Goal: Task Accomplishment & Management: Manage account settings

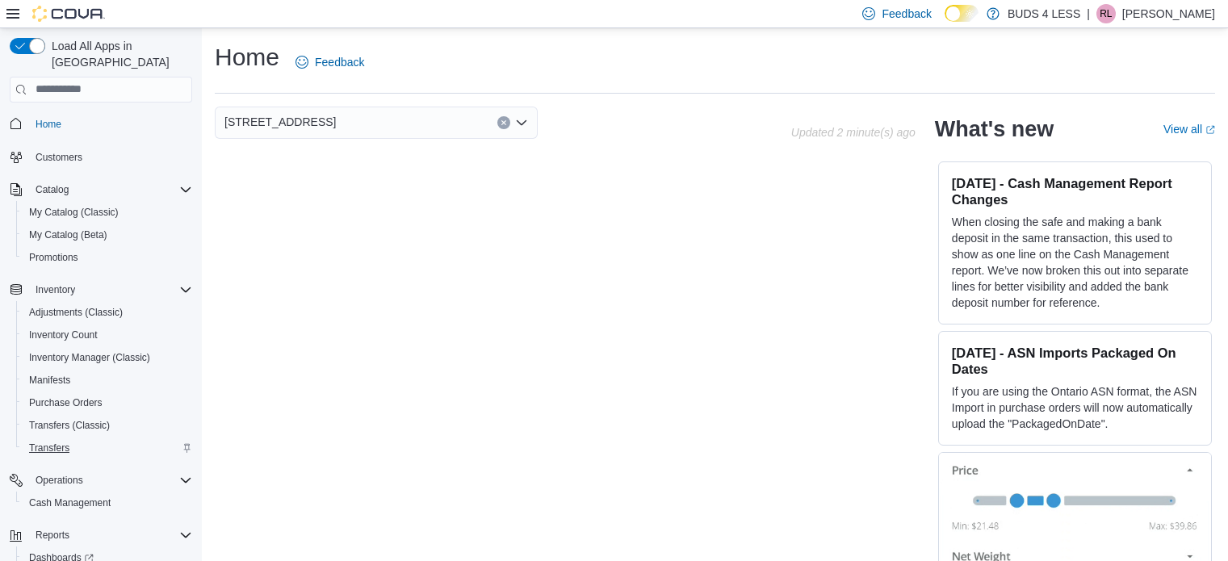
scroll to position [30, 0]
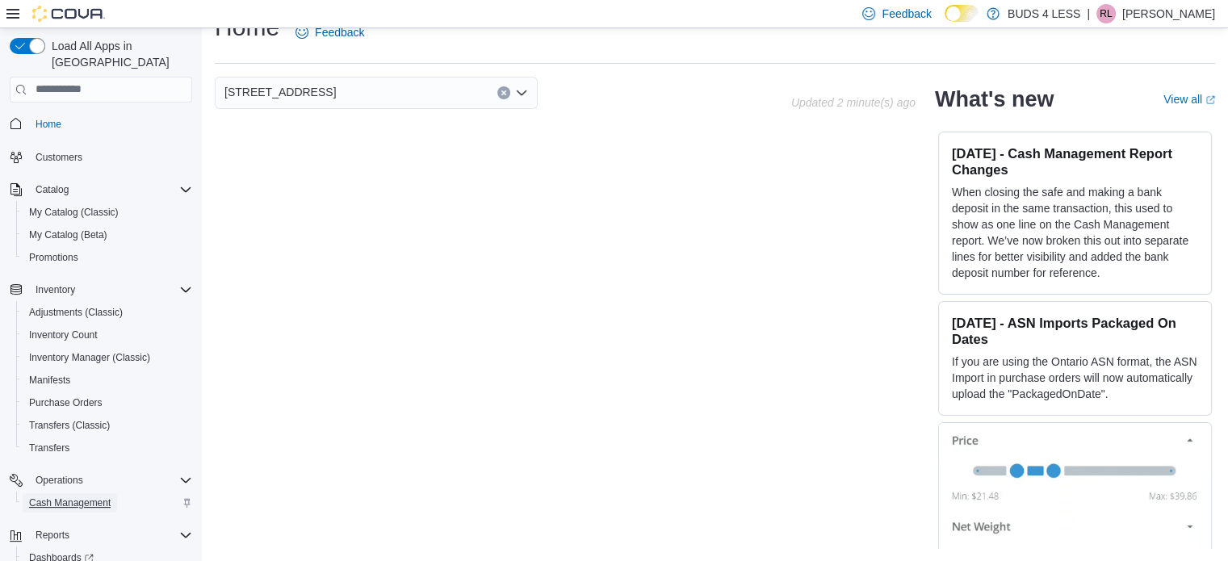
click at [54, 497] on span "Cash Management" at bounding box center [70, 503] width 82 height 13
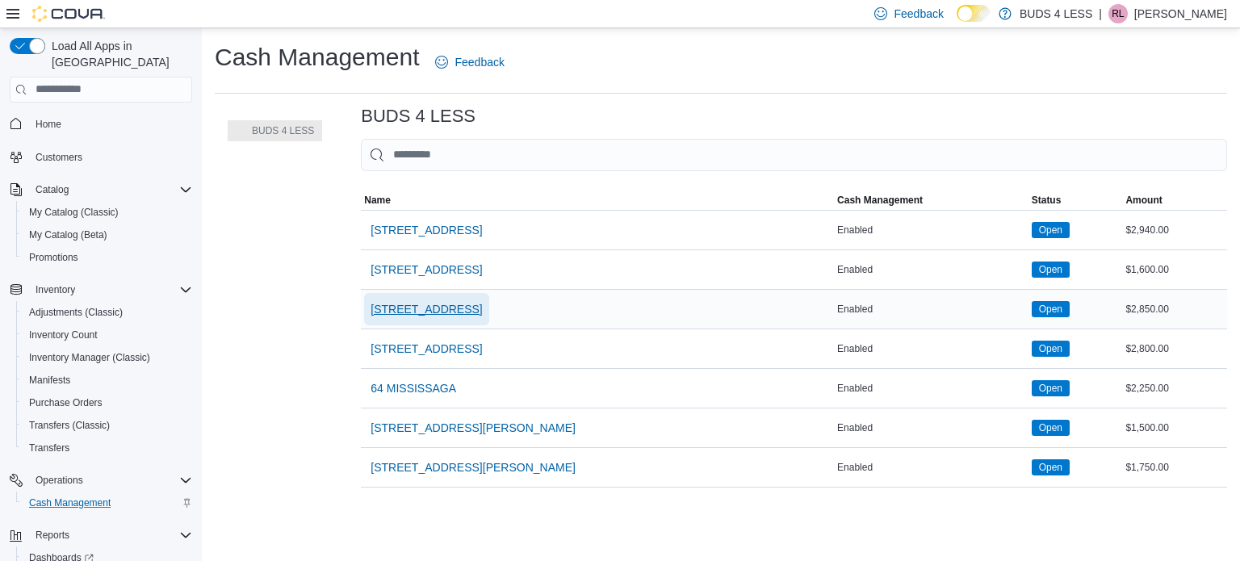
click at [414, 316] on span "[STREET_ADDRESS]" at bounding box center [426, 309] width 111 height 16
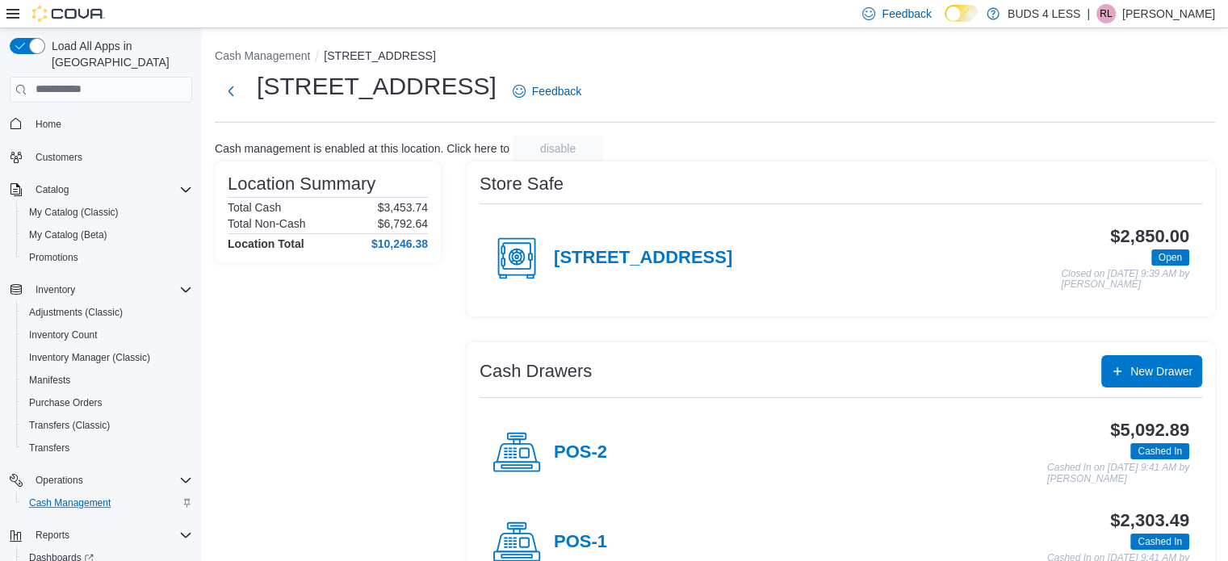
click at [585, 438] on div "POS-2" at bounding box center [550, 453] width 115 height 48
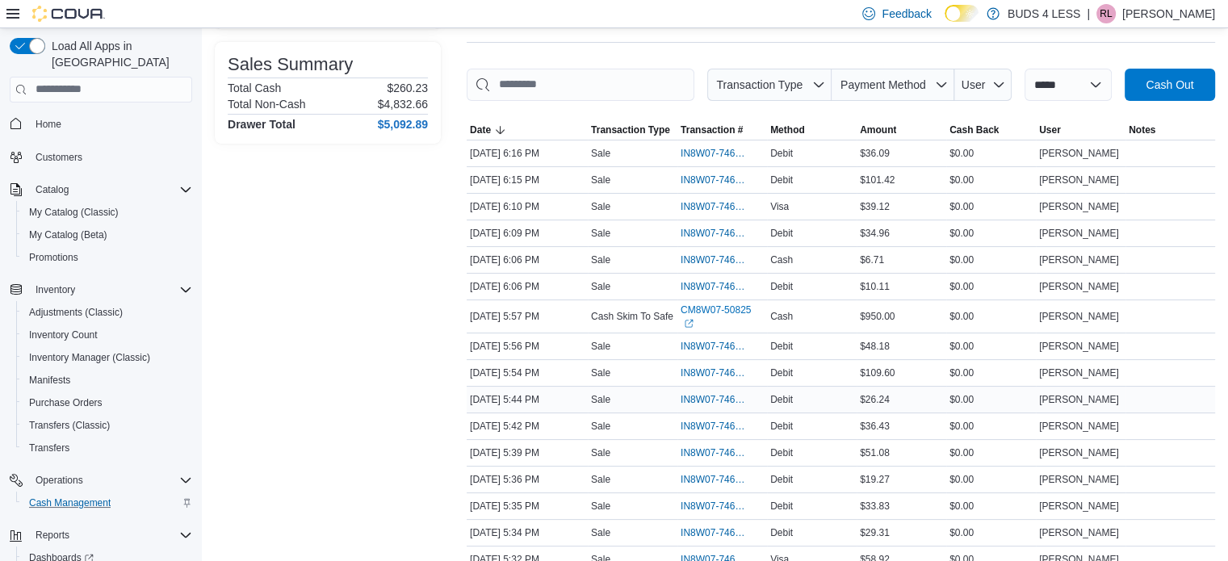
scroll to position [323, 0]
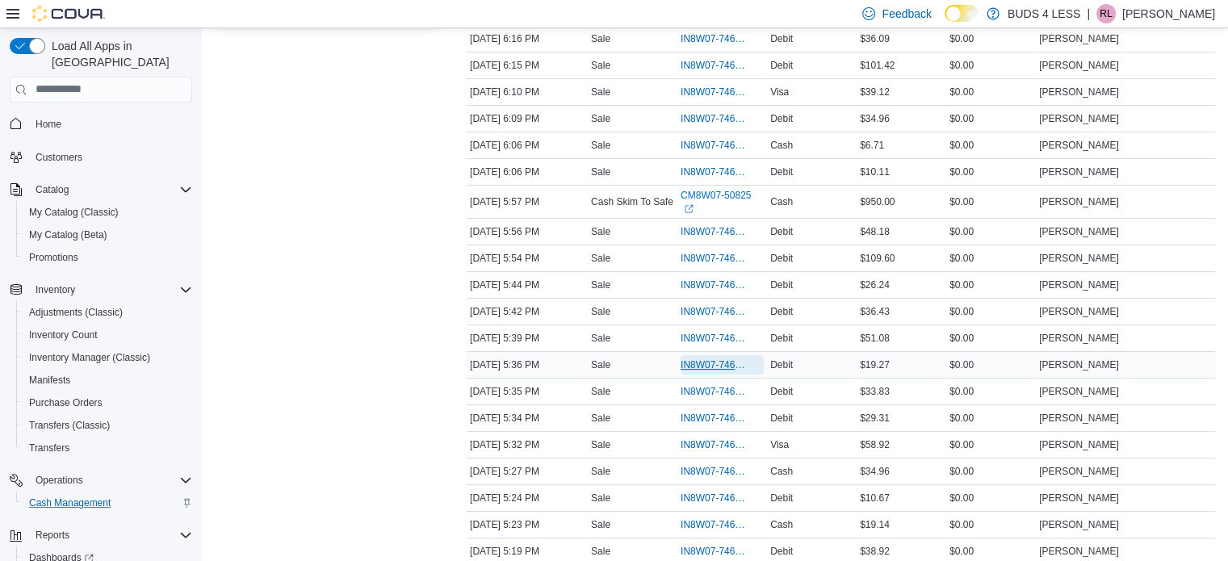
click at [708, 359] on span "IN8W07-746498" at bounding box center [714, 365] width 67 height 13
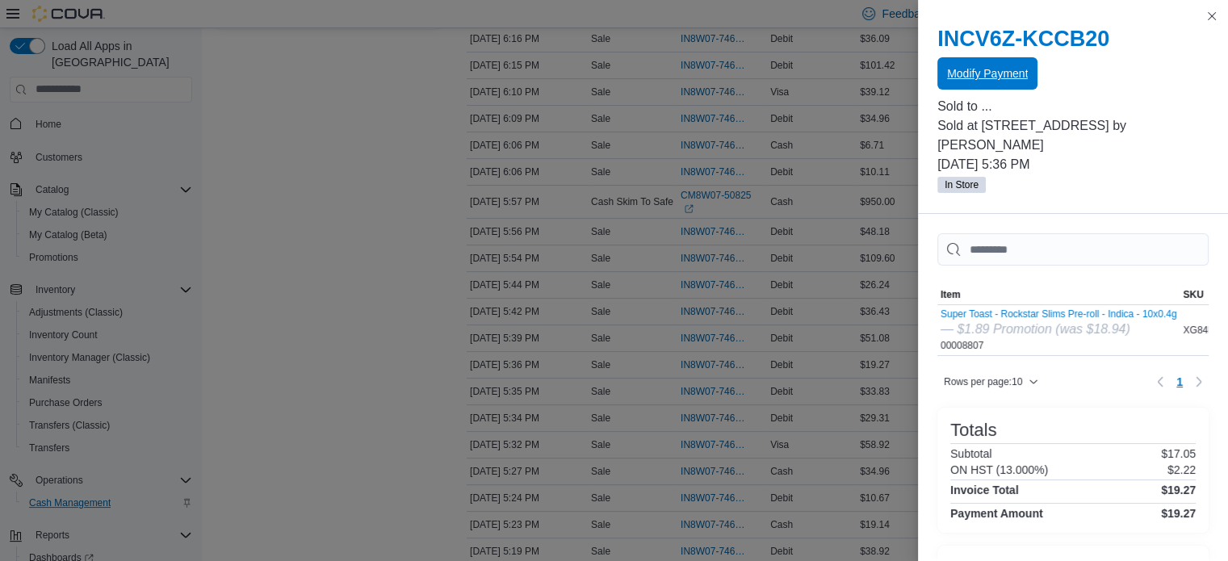
click at [1021, 84] on span "Modify Payment" at bounding box center [987, 73] width 81 height 32
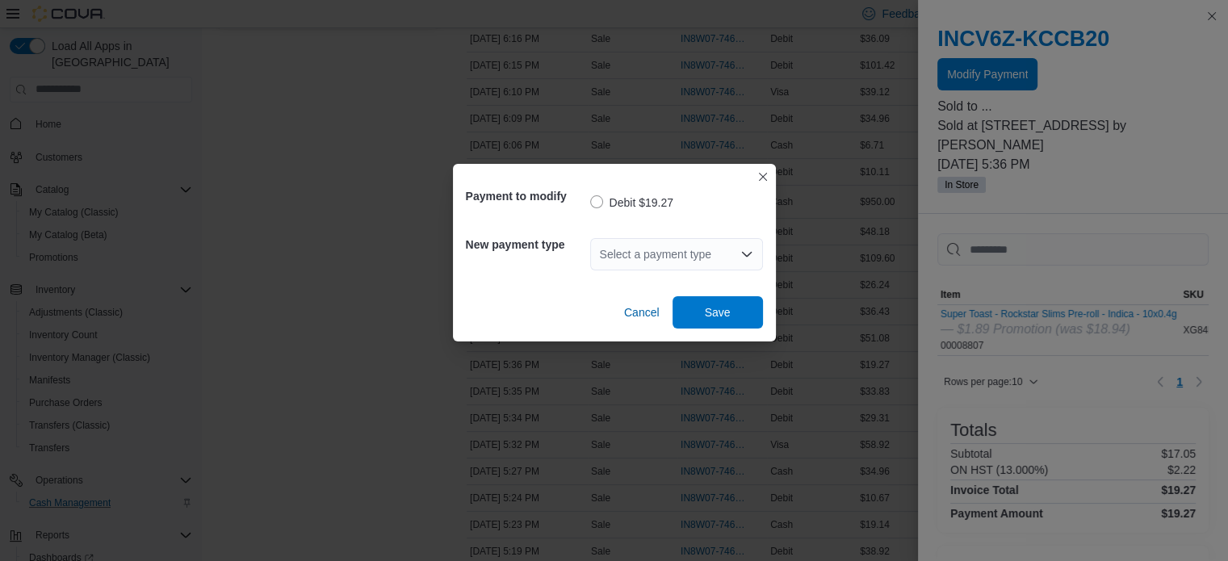
click at [701, 259] on div "Select a payment type" at bounding box center [676, 254] width 173 height 32
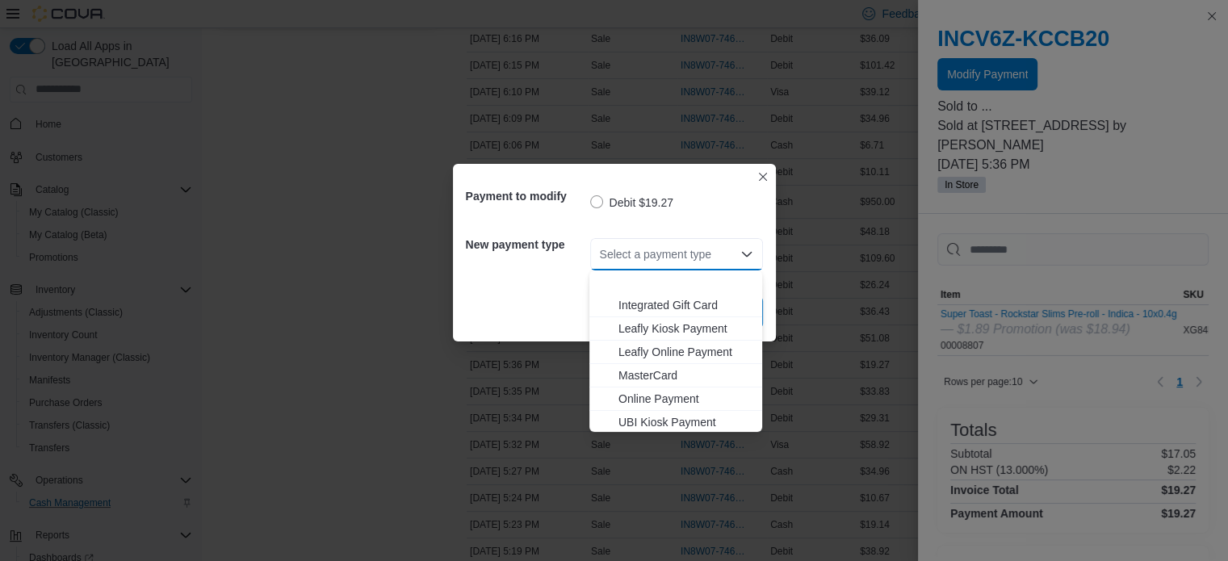
scroll to position [213, 0]
click at [678, 325] on span "MasterCard" at bounding box center [686, 326] width 134 height 16
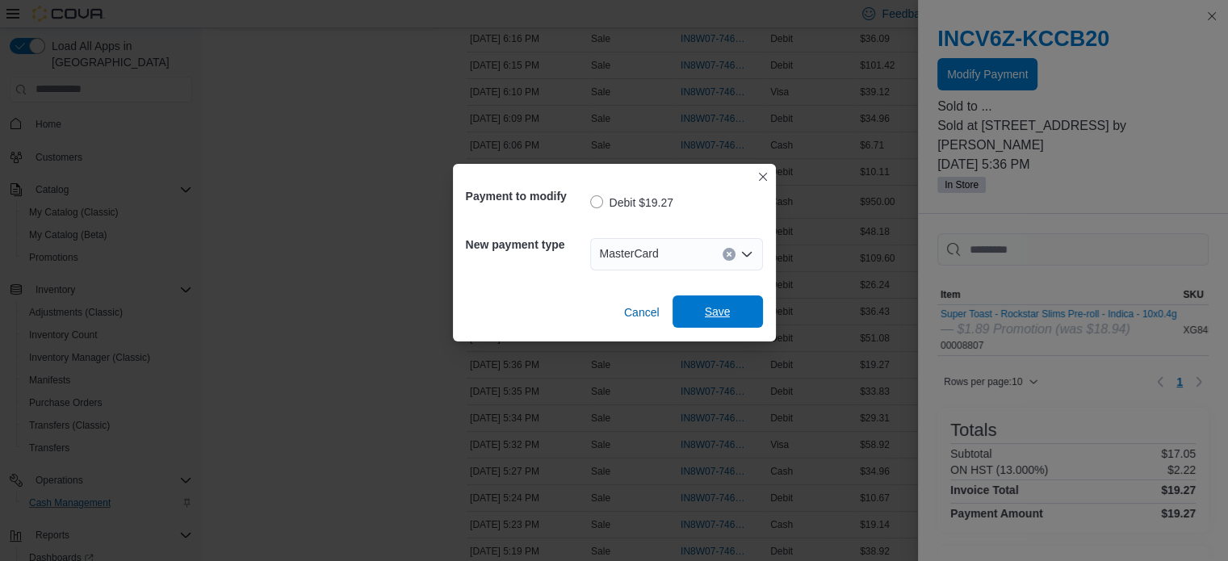
click at [707, 315] on span "Save" at bounding box center [718, 312] width 26 height 16
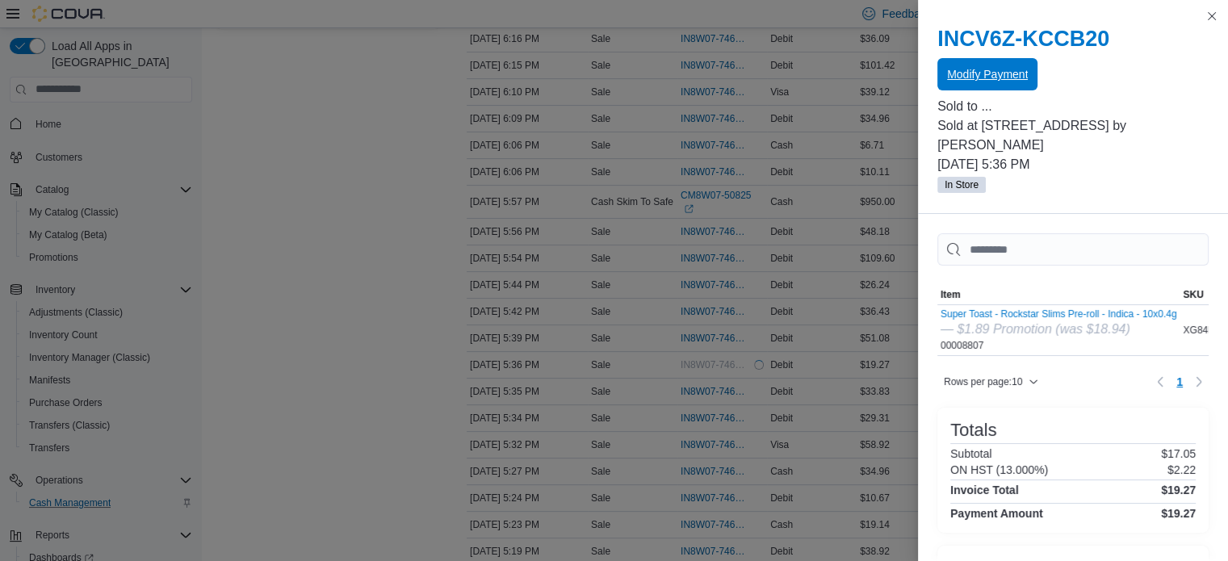
scroll to position [0, 0]
drag, startPoint x: 323, startPoint y: 274, endPoint x: 332, endPoint y: 255, distance: 20.6
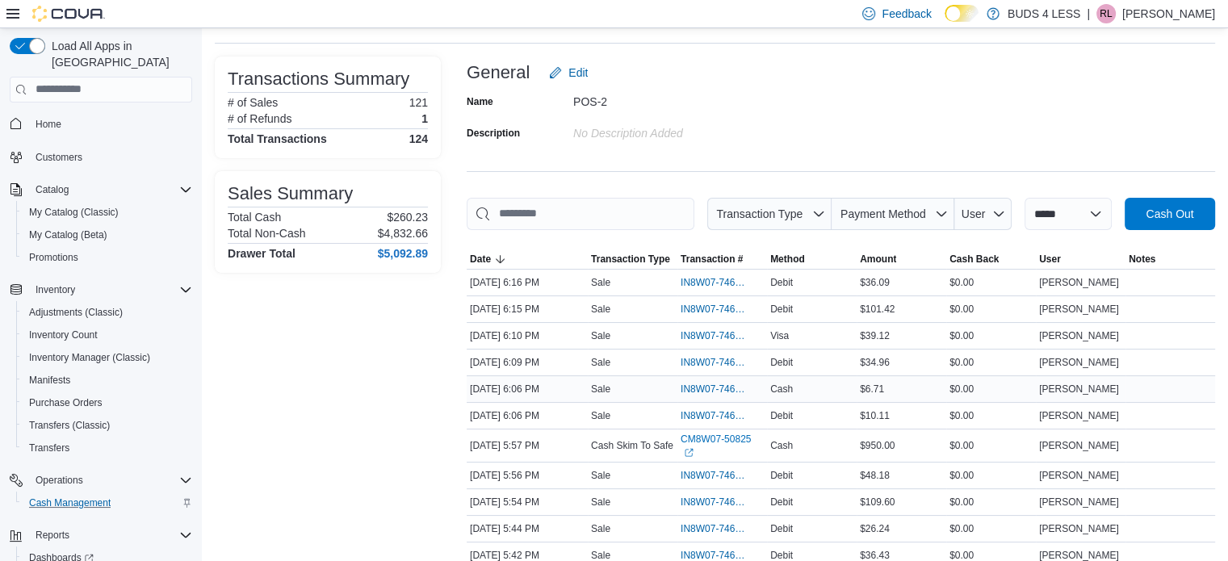
scroll to position [81, 0]
click at [717, 416] on span "IN8W07-746565" at bounding box center [714, 414] width 67 height 13
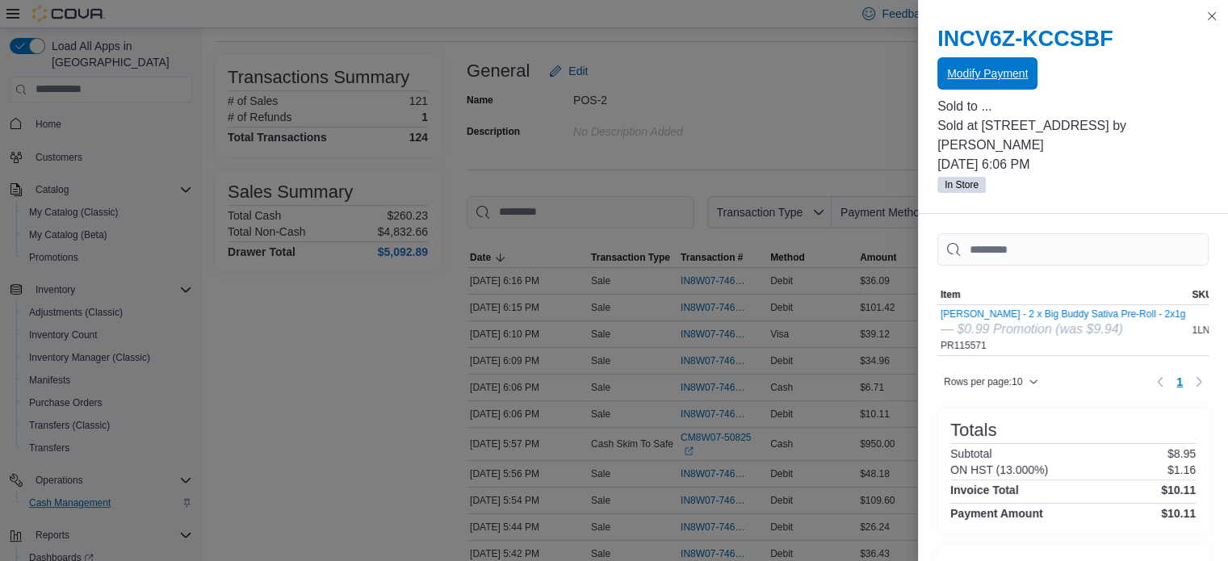
click at [1018, 65] on span "Modify Payment" at bounding box center [987, 73] width 81 height 32
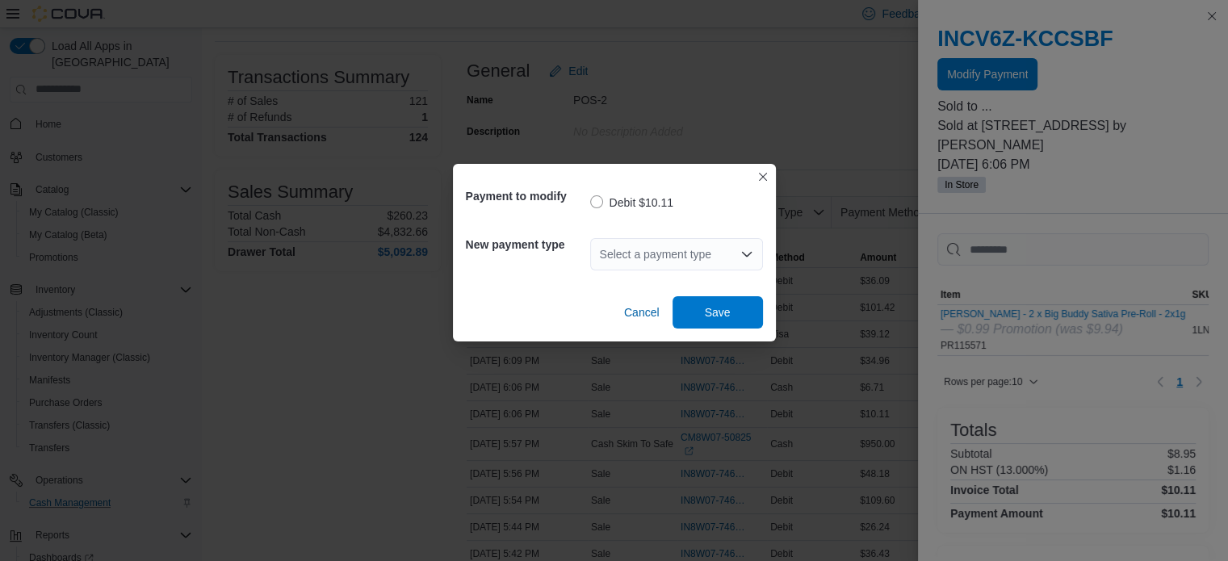
click at [658, 268] on div "Select a payment type" at bounding box center [676, 254] width 173 height 32
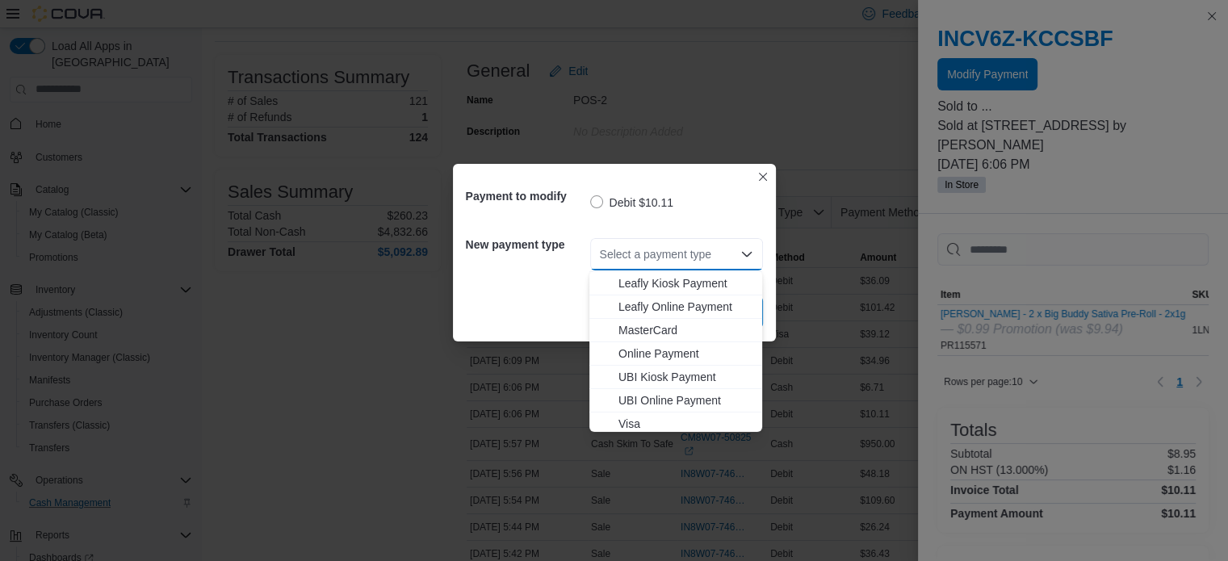
scroll to position [213, 0]
click at [628, 418] on span "Visa" at bounding box center [686, 420] width 134 height 16
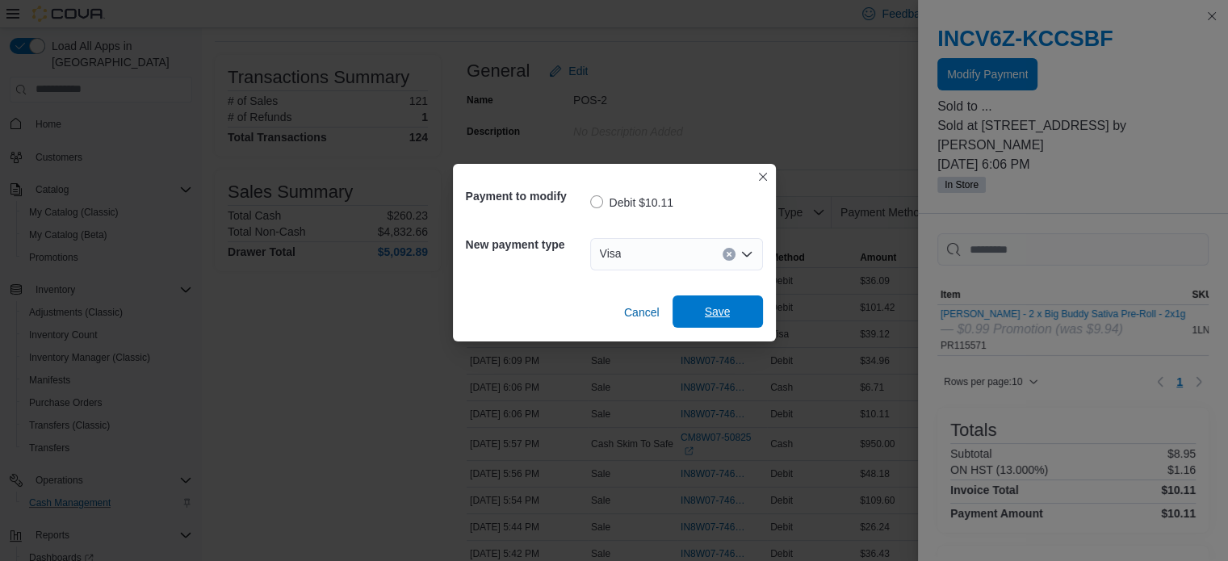
click at [701, 319] on span "Save" at bounding box center [717, 312] width 71 height 32
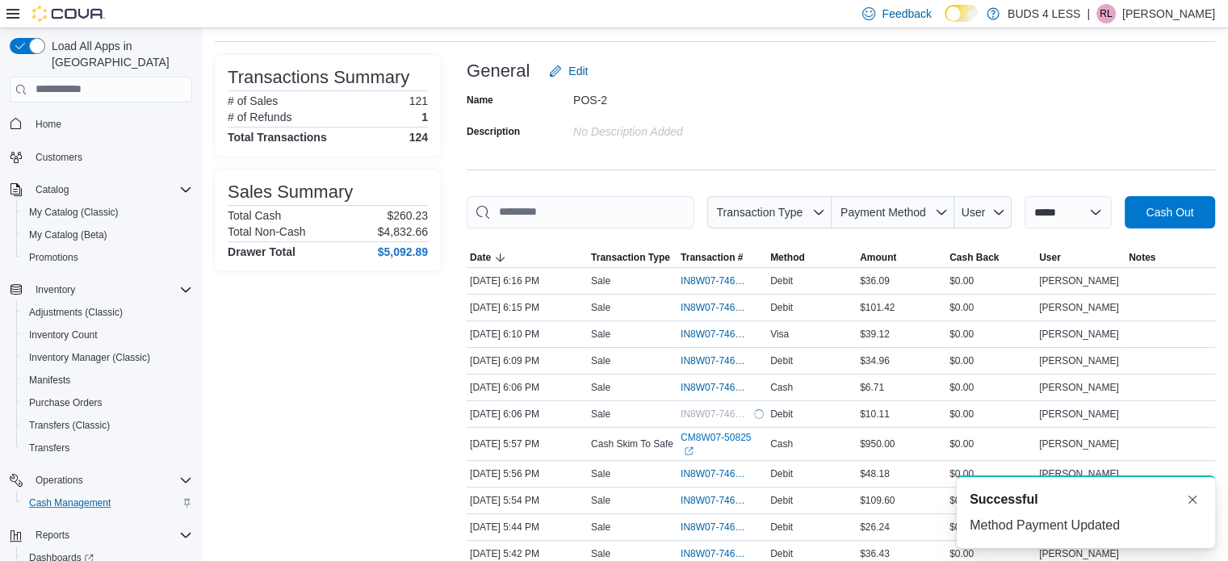
scroll to position [0, 0]
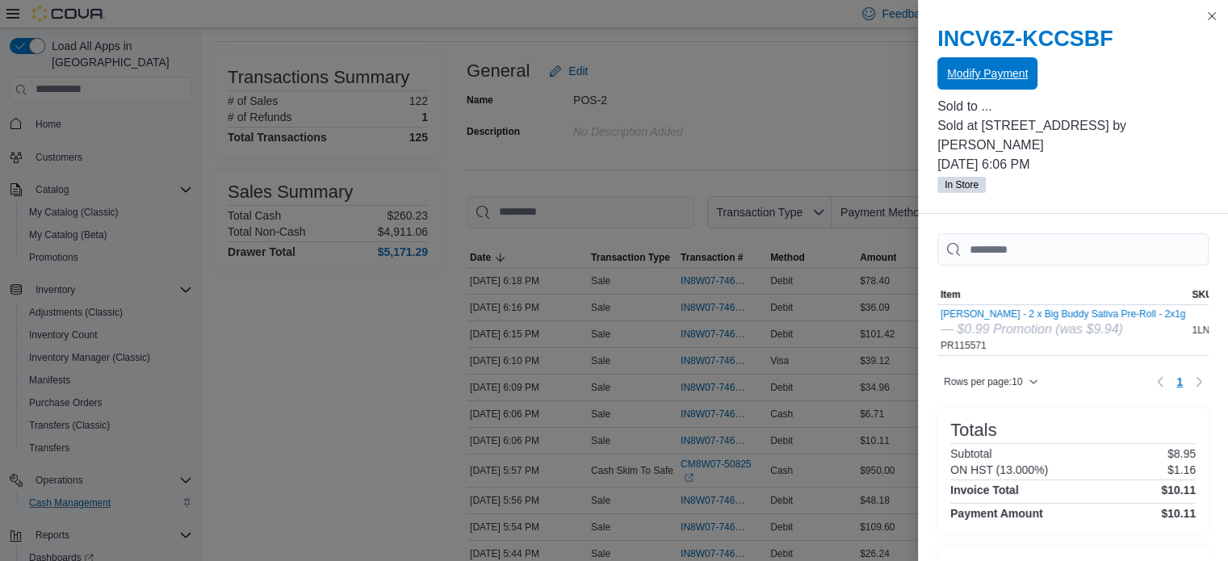
click at [979, 82] on span "Modify Payment" at bounding box center [987, 73] width 81 height 32
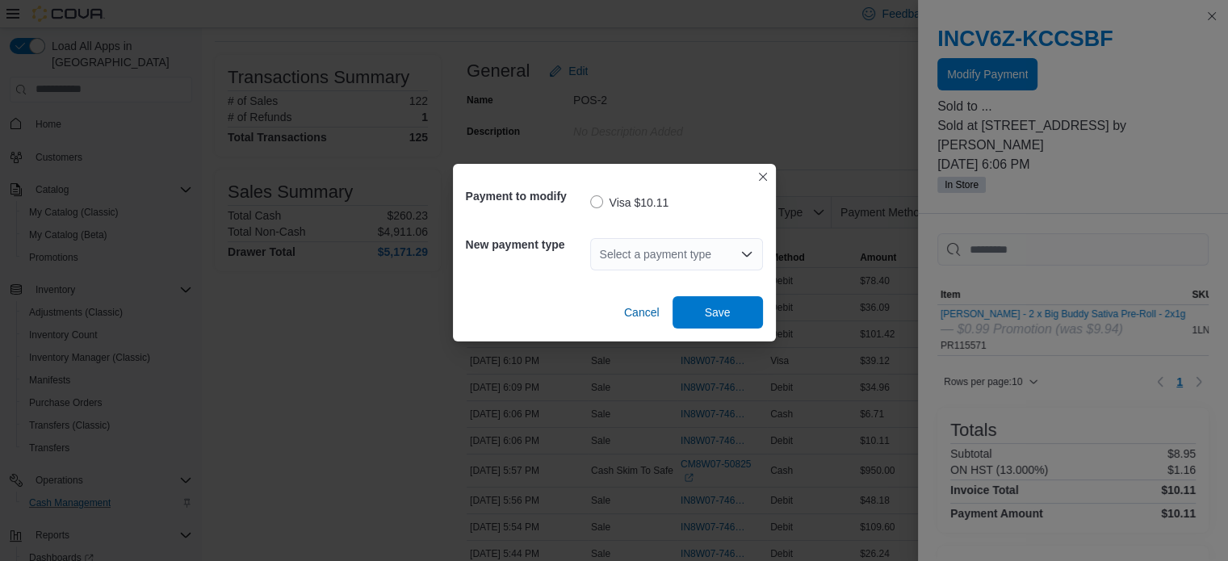
click at [380, 474] on div "Payment to modify Visa $10.11 New payment type Select a payment type Cancel Save" at bounding box center [614, 280] width 1228 height 561
click at [760, 170] on button "Closes this modal window" at bounding box center [762, 175] width 19 height 19
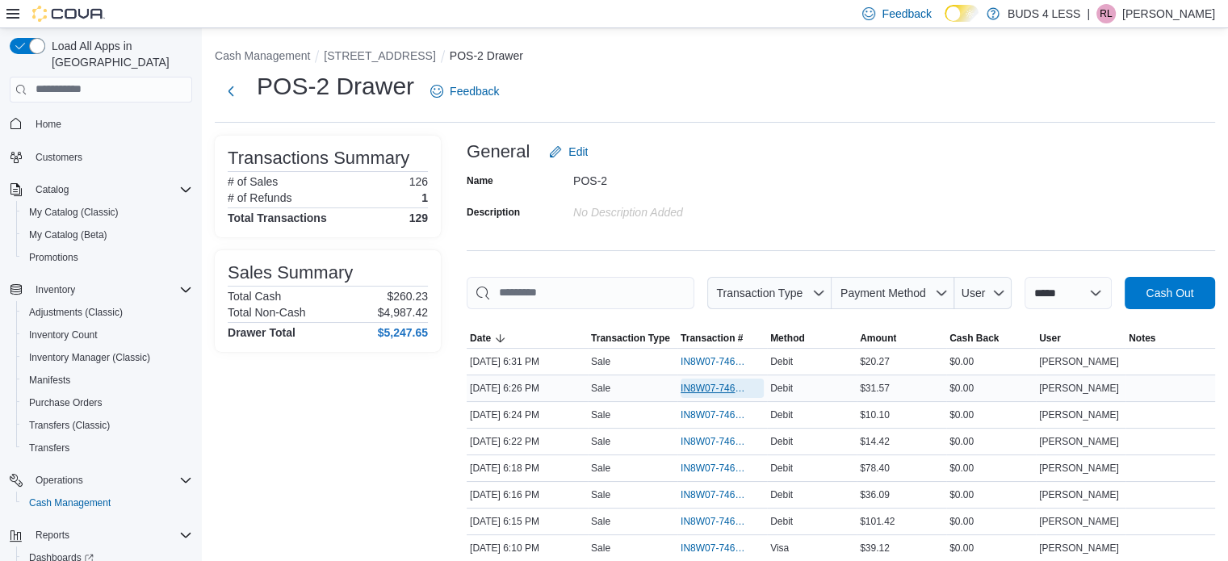
click at [711, 382] on span "IN8W07-746611" at bounding box center [714, 388] width 67 height 13
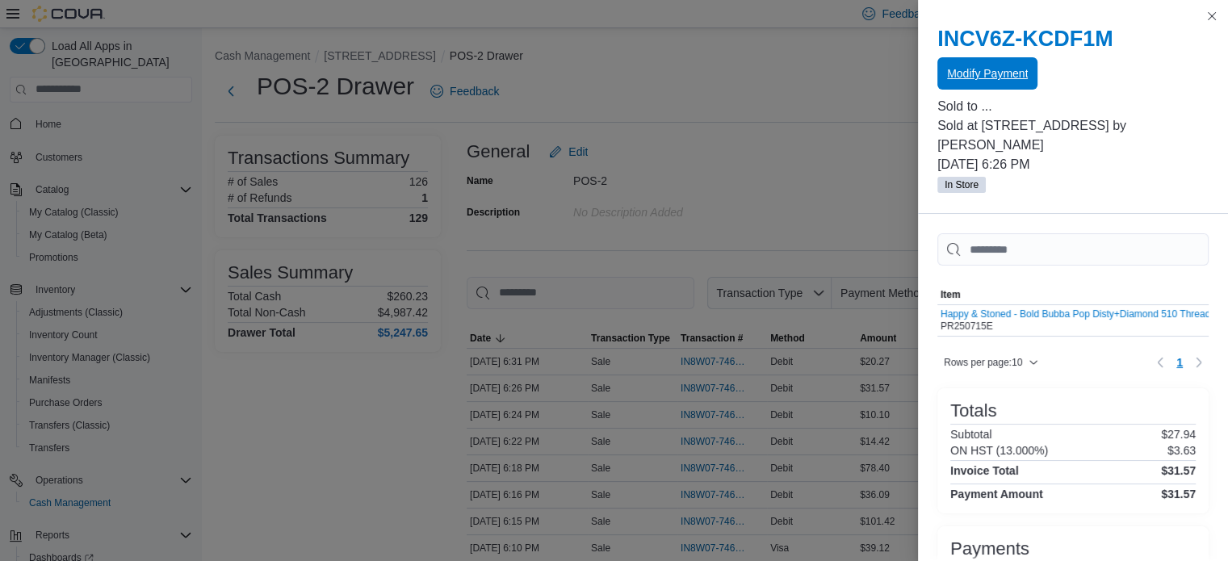
click at [988, 67] on span "Modify Payment" at bounding box center [987, 73] width 81 height 16
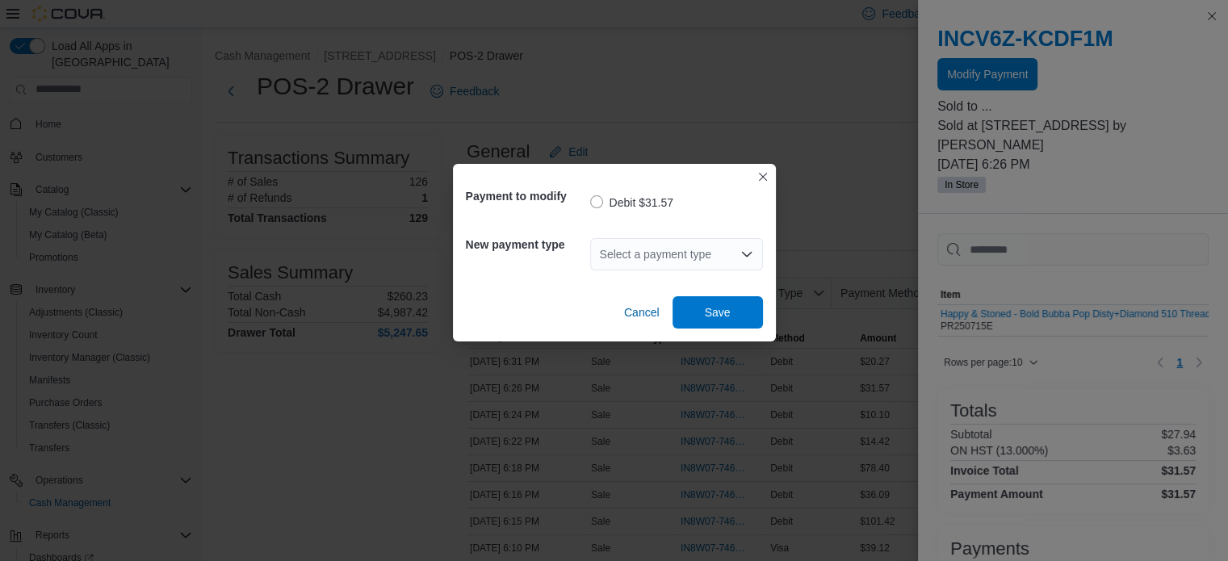
click at [682, 255] on div "Select a payment type" at bounding box center [676, 254] width 173 height 32
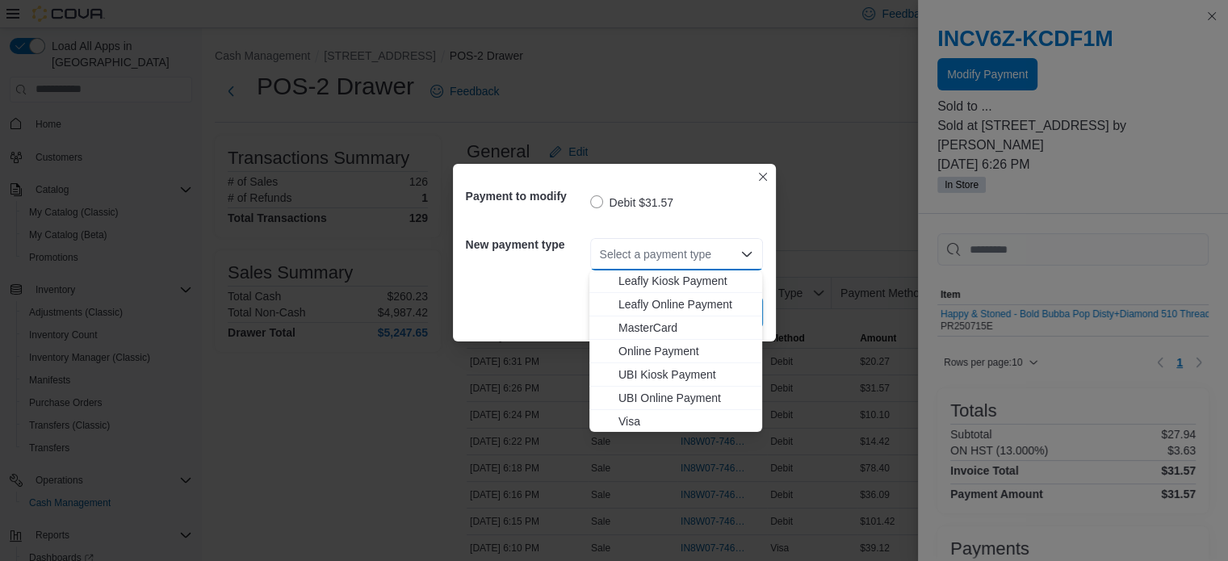
scroll to position [213, 0]
click at [644, 331] on span "MasterCard" at bounding box center [686, 326] width 134 height 16
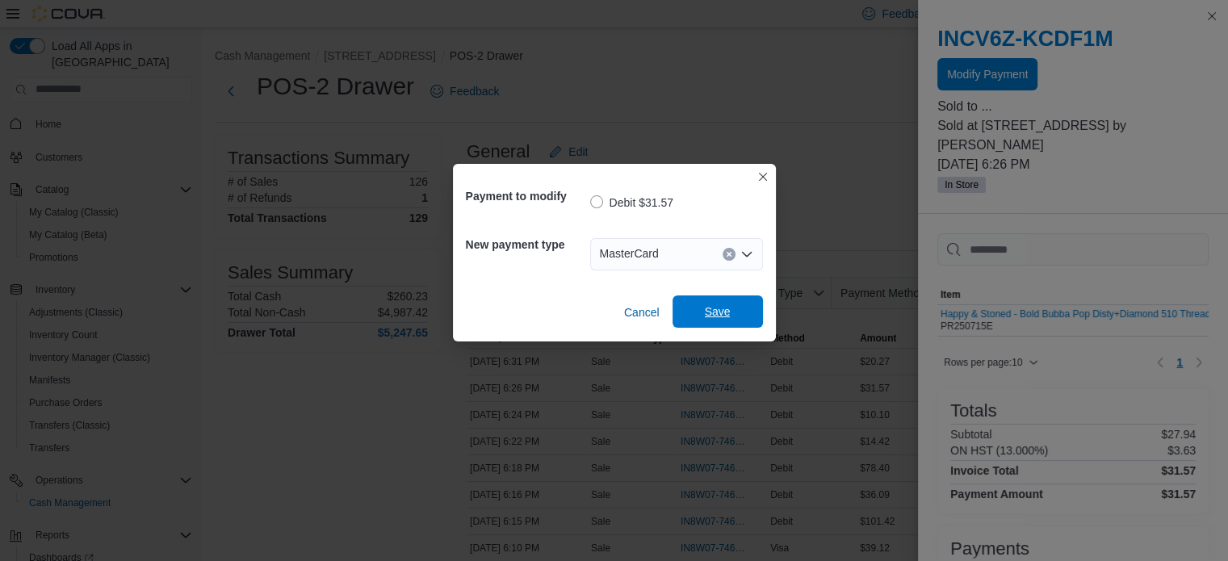
click at [694, 314] on span "Save" at bounding box center [717, 312] width 71 height 32
click at [294, 383] on div "Payment to modify Debit $31.57 New payment type MasterCard Cancel Save" at bounding box center [614, 280] width 1228 height 561
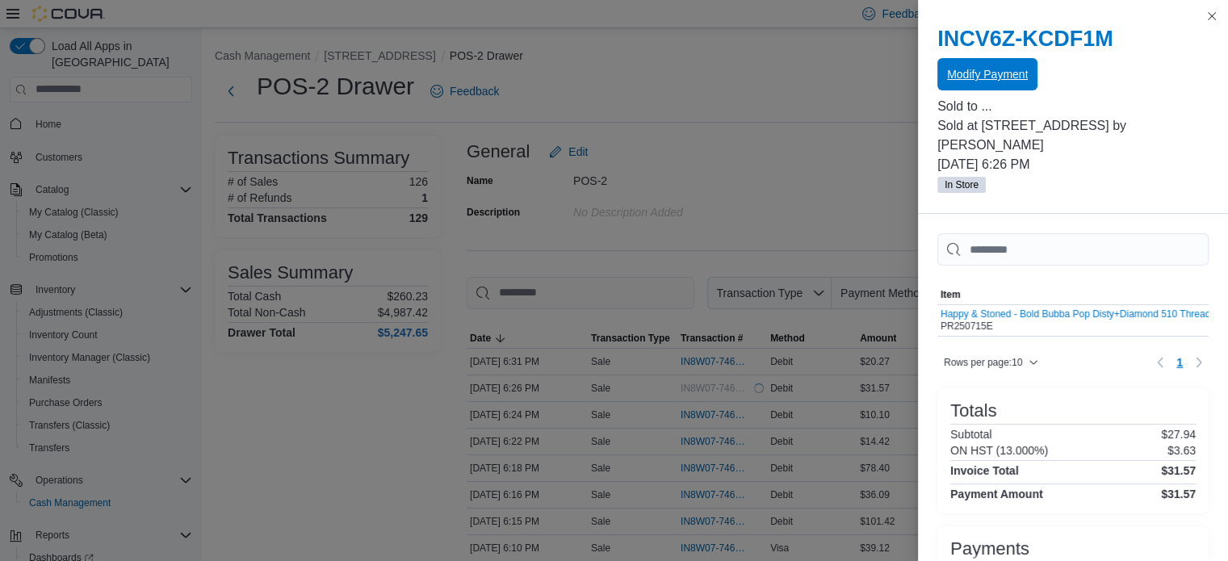
scroll to position [0, 0]
